Goal: Browse casually: Explore the website without a specific task or goal

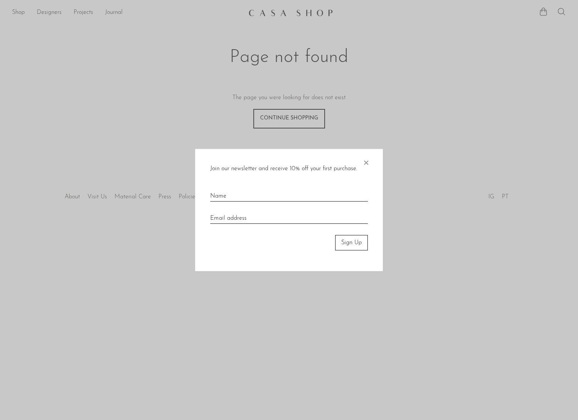
click at [370, 164] on div "Join our newsletter and receive 10% off your first purchase. × Sign Up" at bounding box center [289, 210] width 188 height 122
click at [364, 162] on span "×" at bounding box center [366, 161] width 8 height 24
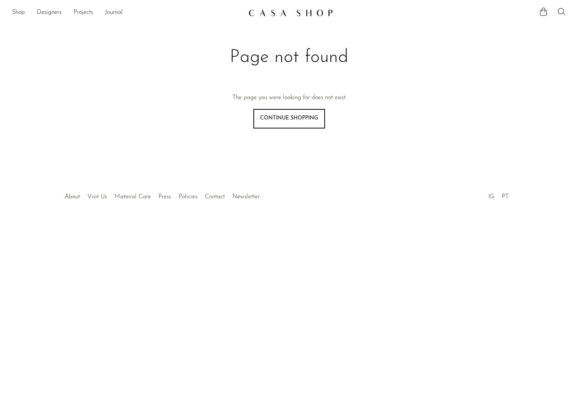
click at [309, 10] on img at bounding box center [291, 13] width 85 height 8
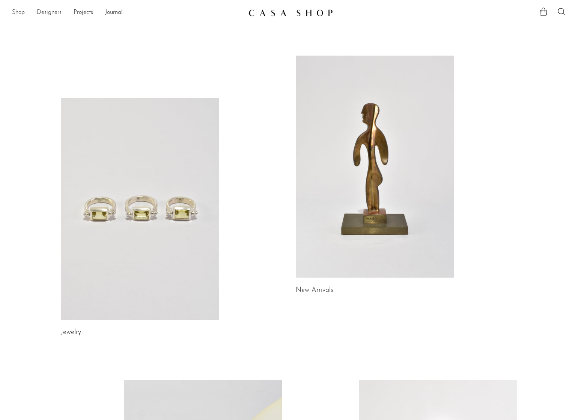
click at [16, 11] on link "Shop" at bounding box center [18, 13] width 13 height 10
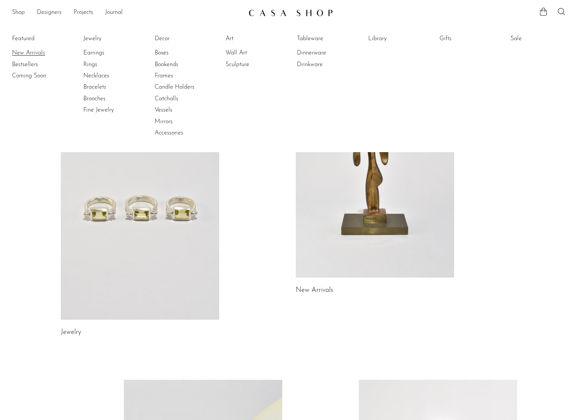
click at [24, 53] on link "New Arrivals" at bounding box center [40, 53] width 56 height 8
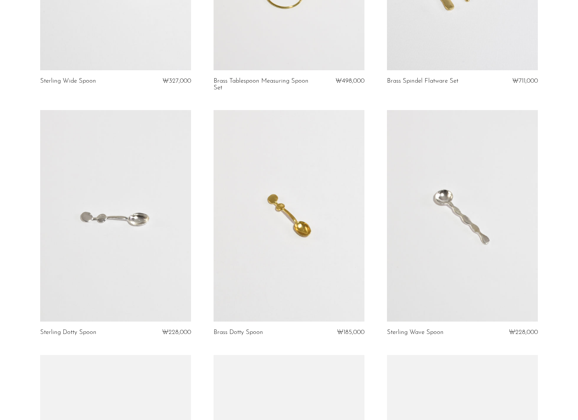
scroll to position [225, 0]
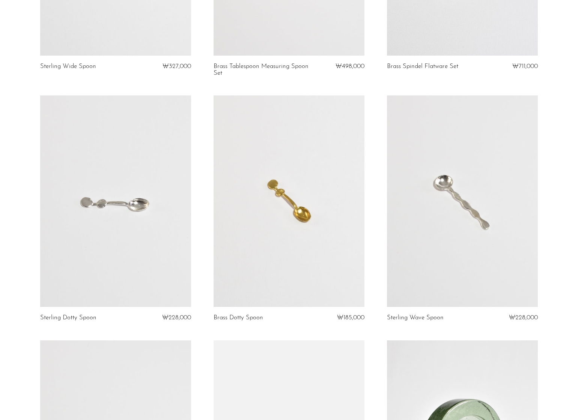
click at [373, 190] on article "Brass [PERSON_NAME] ₩185,000" at bounding box center [289, 217] width 174 height 245
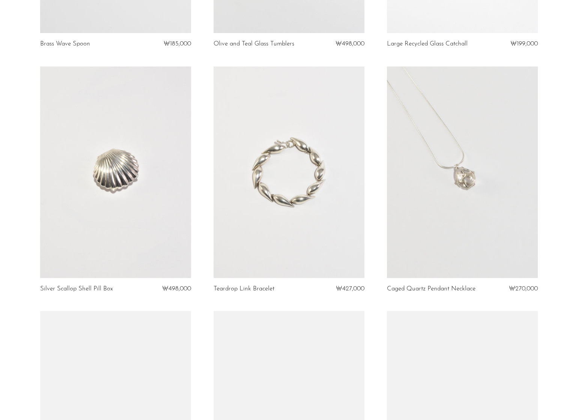
click at [373, 190] on article "Teardrop Link Bracelet ₩427,000" at bounding box center [289, 188] width 174 height 245
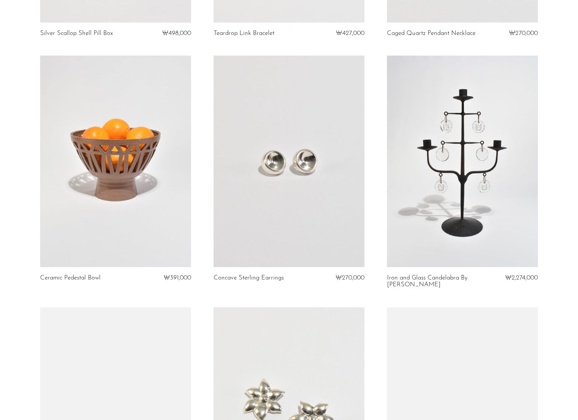
scroll to position [999, 0]
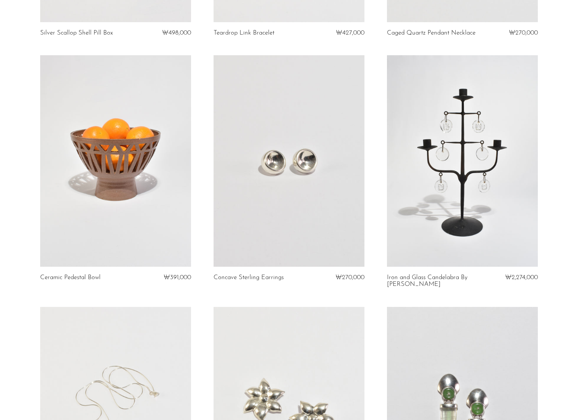
click at [199, 186] on article "Ceramic Pedestal Bowl ₩391,000" at bounding box center [116, 181] width 174 height 252
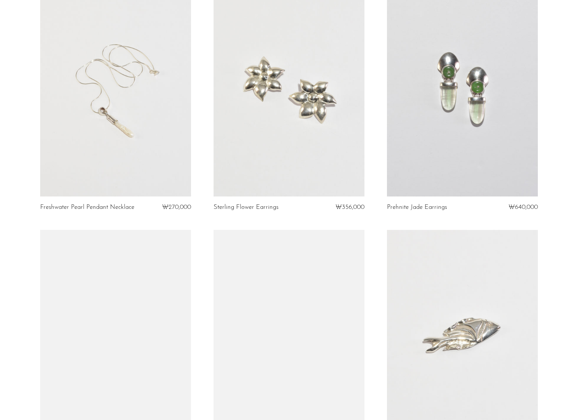
click at [199, 186] on article "Freshwater Pearl Pendant Necklace ₩270,000" at bounding box center [116, 107] width 174 height 245
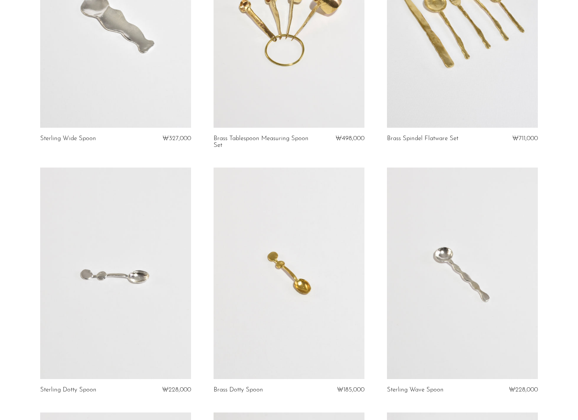
scroll to position [0, 0]
